Goal: Find specific page/section: Find specific page/section

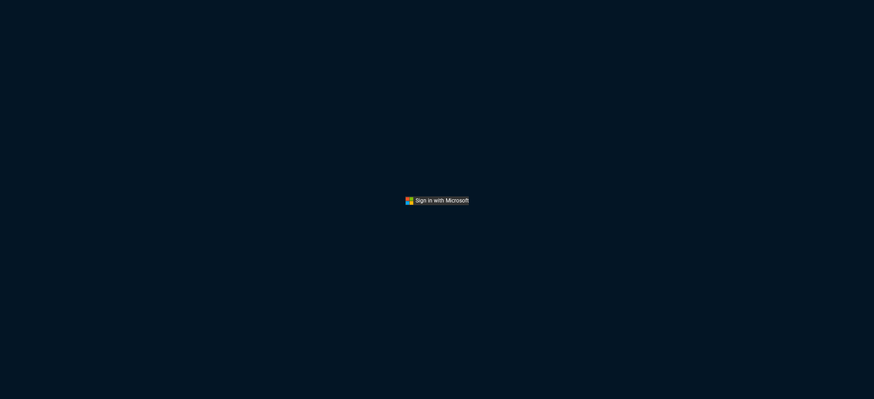
click at [442, 198] on button "Sign In" at bounding box center [437, 201] width 63 height 9
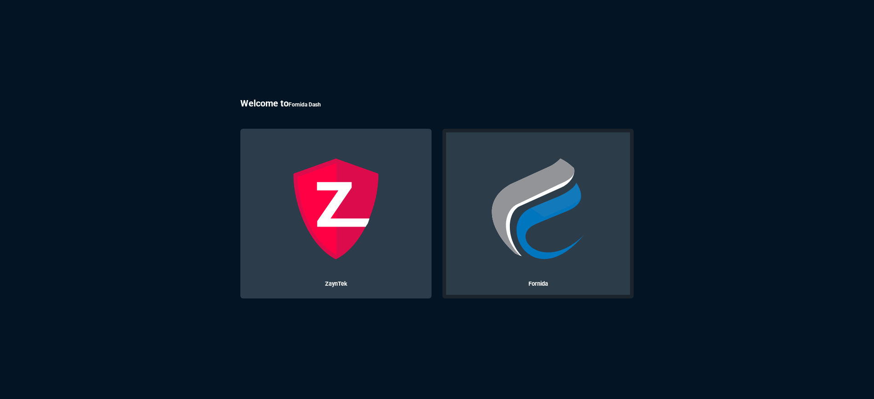
click at [551, 212] on img at bounding box center [538, 209] width 102 height 102
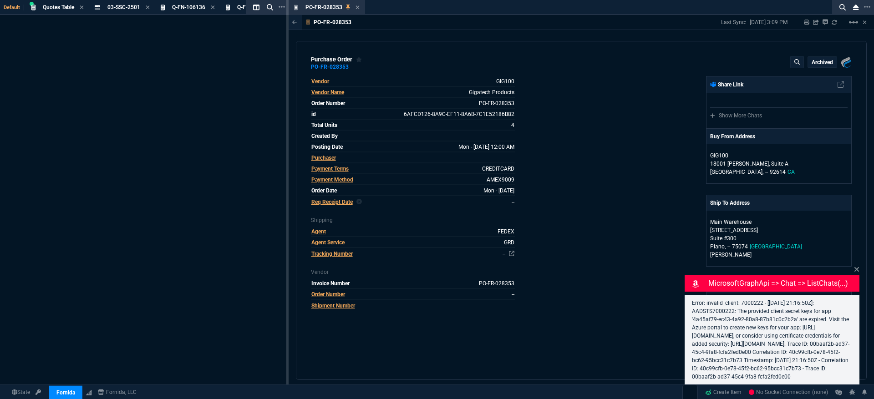
select select "3: HUAN"
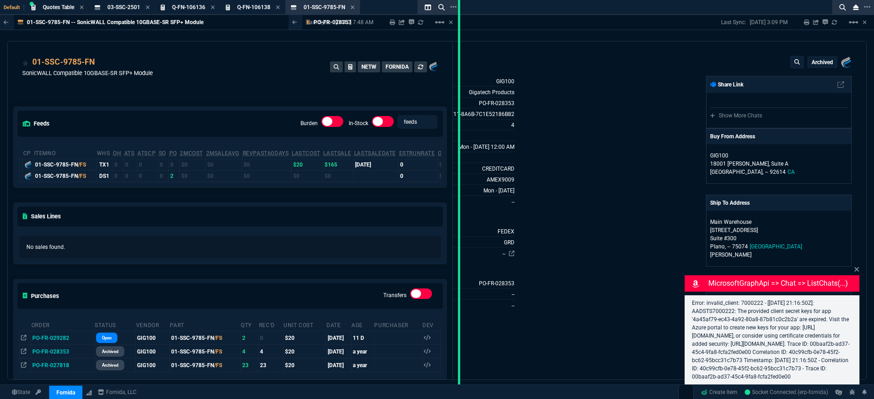
drag, startPoint x: 286, startPoint y: 145, endPoint x: 457, endPoint y: 145, distance: 171.6
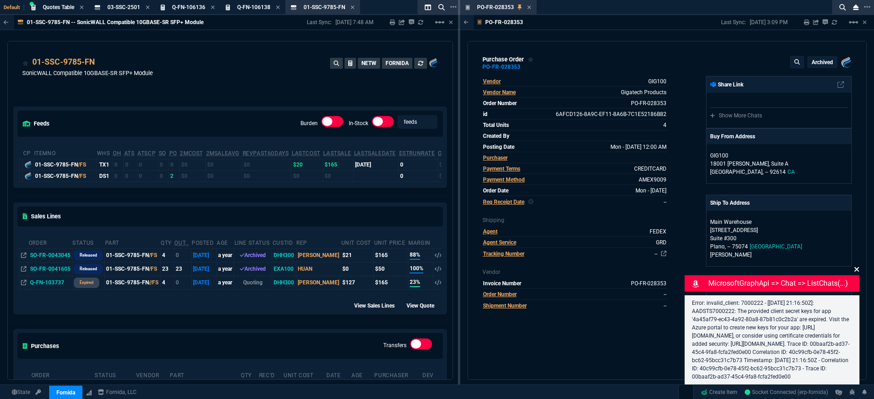
click at [858, 271] on icon at bounding box center [856, 269] width 5 height 7
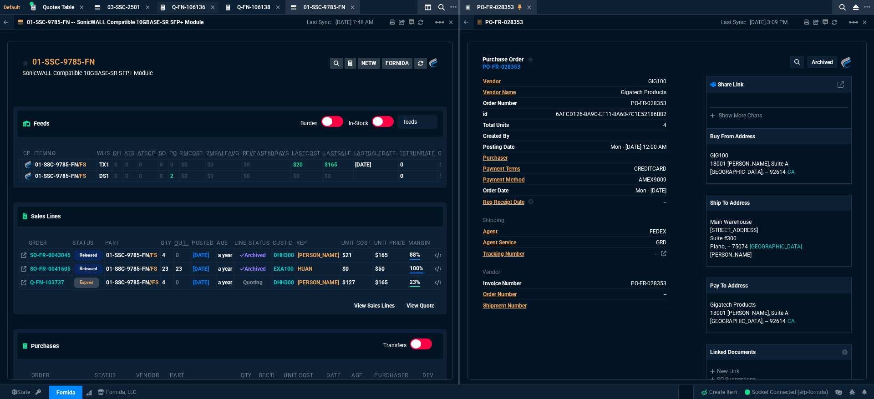
drag, startPoint x: 148, startPoint y: 8, endPoint x: 153, endPoint y: 7, distance: 4.6
click at [148, 7] on icon at bounding box center [148, 7] width 4 height 4
click at [149, 7] on icon at bounding box center [147, 7] width 4 height 5
click at [148, 7] on icon at bounding box center [147, 7] width 4 height 5
click at [147, 7] on span "01-SSC-9785-FN" at bounding box center [127, 7] width 41 height 6
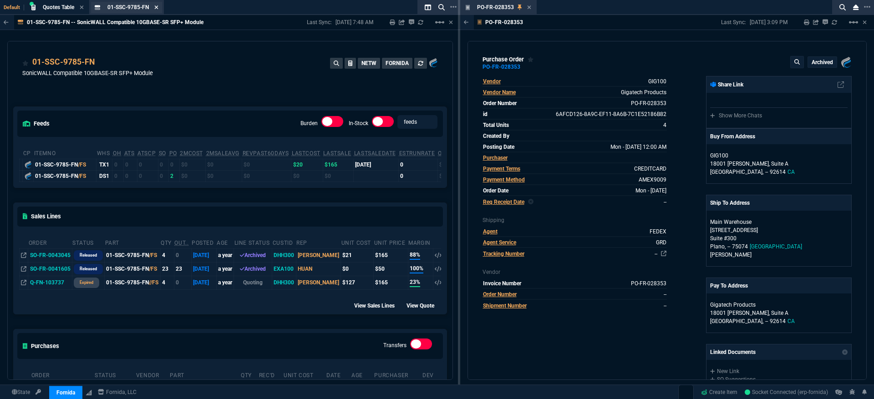
click at [156, 8] on icon at bounding box center [156, 7] width 4 height 5
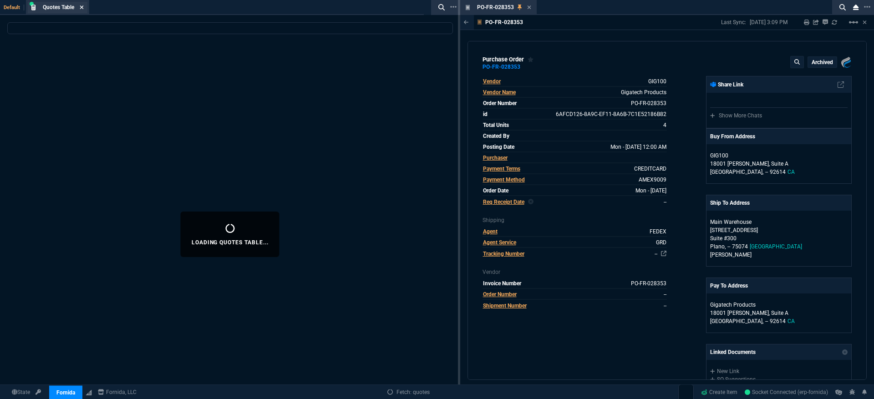
click at [81, 8] on icon at bounding box center [82, 7] width 4 height 4
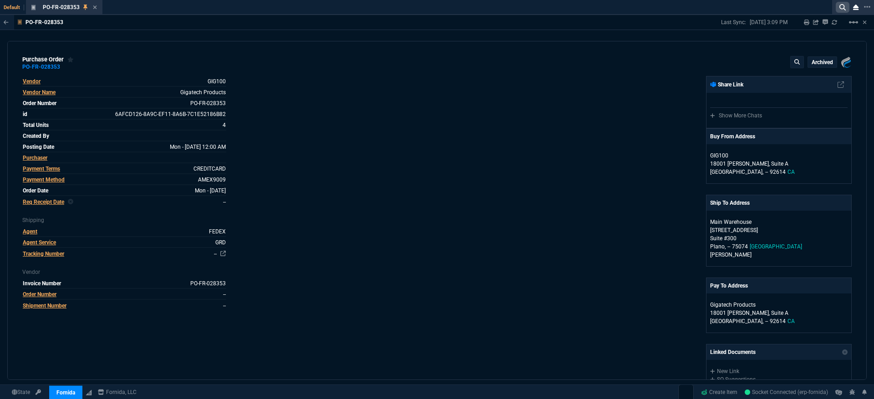
click at [840, 10] on icon at bounding box center [842, 7] width 6 height 6
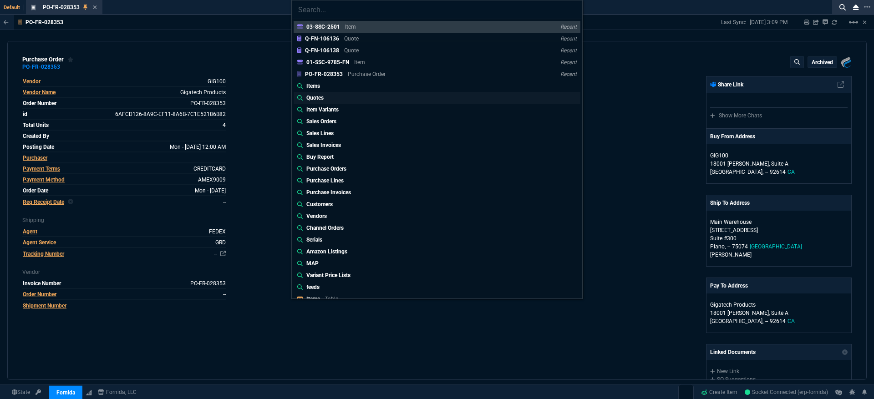
click at [340, 97] on link "Quotes" at bounding box center [437, 98] width 287 height 12
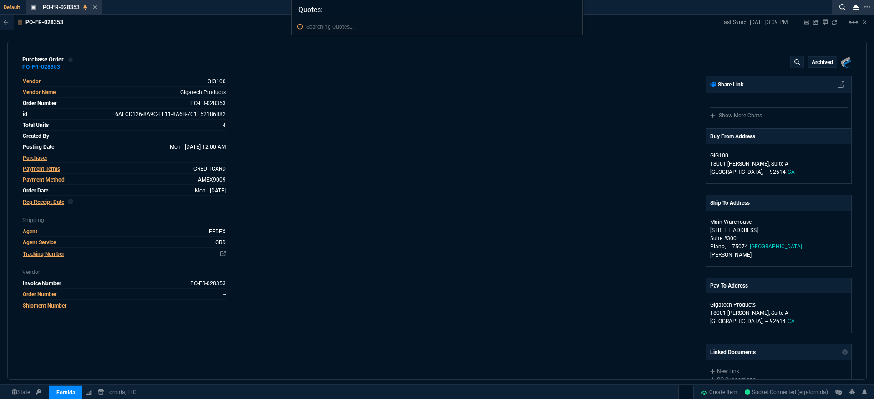
paste input "SO-FR-0043486"
type input "Quotes: SO-FR-0043486"
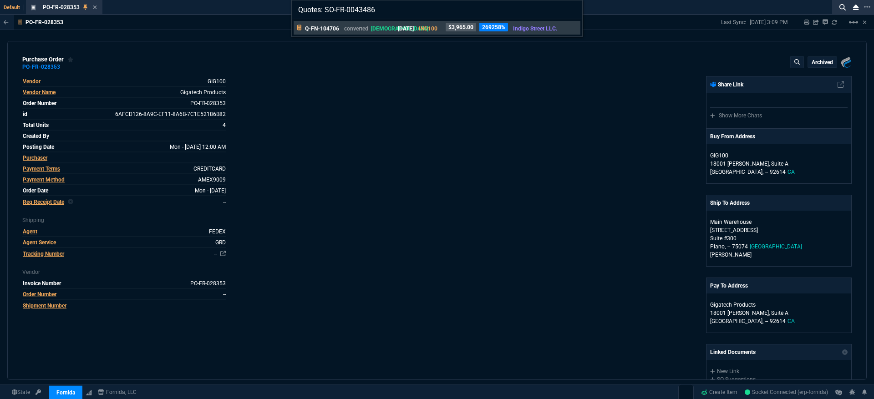
drag, startPoint x: 397, startPoint y: 11, endPoint x: 249, endPoint y: 1, distance: 148.7
click at [249, 1] on div "Quotes: SO-FR-0043486 Q-FN-104706 converted VAHI [DATE] IND100 $3,965.00 269258…" at bounding box center [437, 199] width 874 height 399
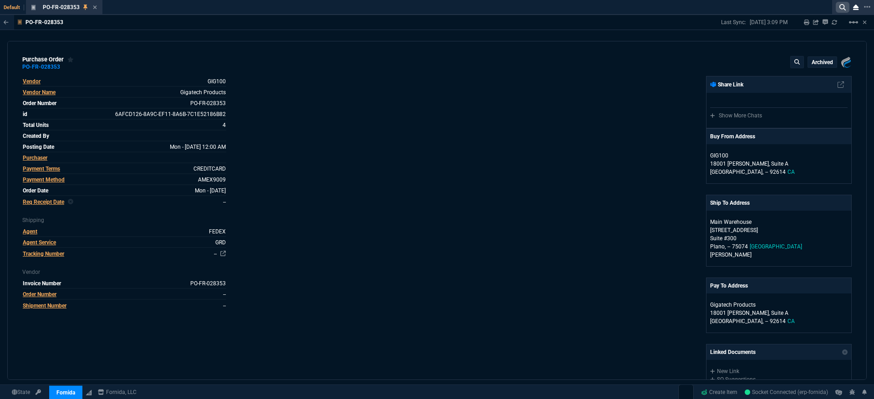
click at [838, 7] on nx-icon at bounding box center [843, 7] width 14 height 11
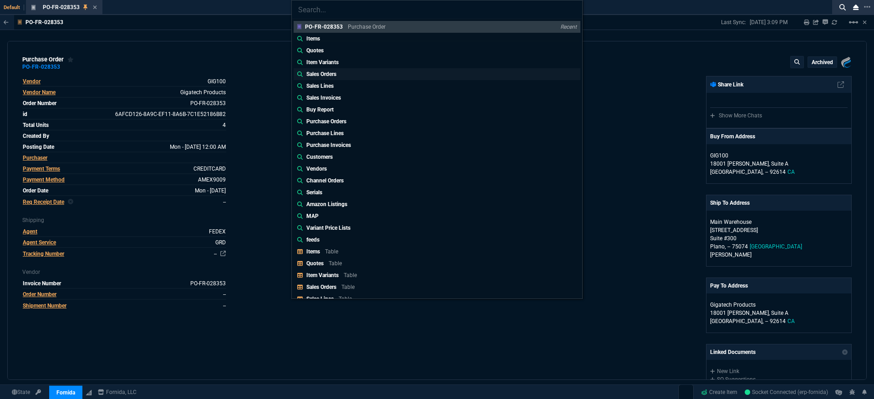
click at [354, 75] on link "Sales Orders" at bounding box center [437, 74] width 287 height 12
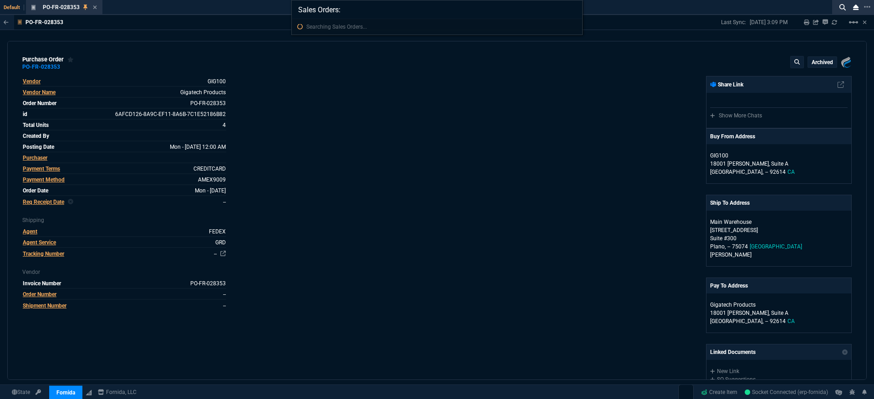
paste input "SO-FR-0043486"
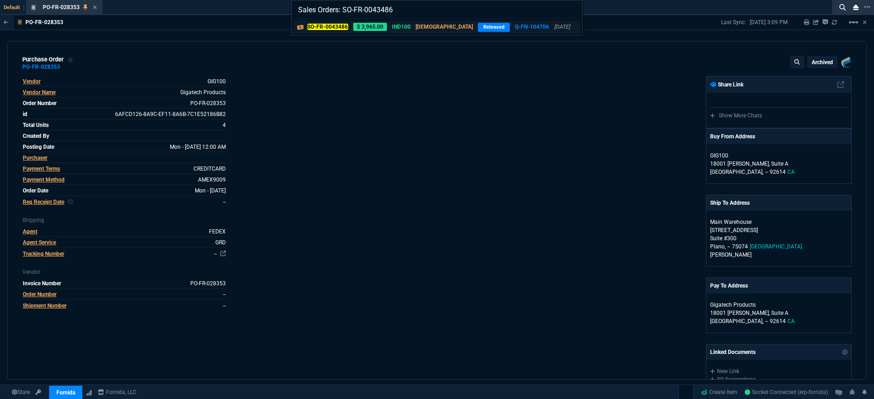
type input "Sales Orders: SO-FR-0043486"
click at [515, 29] on p "Q-FN-104706" at bounding box center [532, 27] width 34 height 8
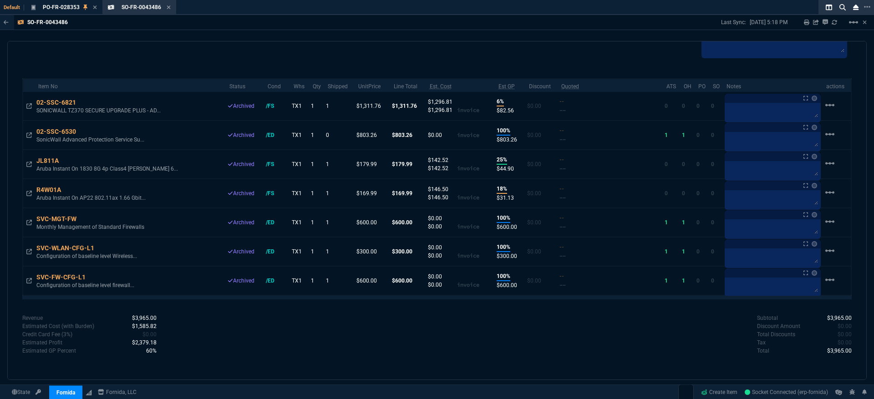
scroll to position [574, 0]
